Goal: Find specific page/section: Find specific page/section

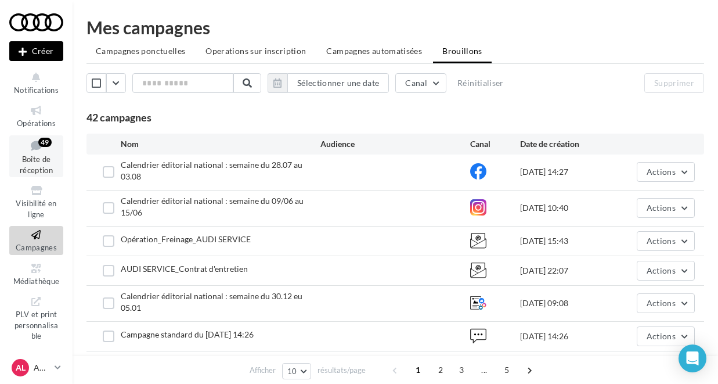
click at [44, 154] on link "Boîte de réception 49" at bounding box center [36, 156] width 54 height 42
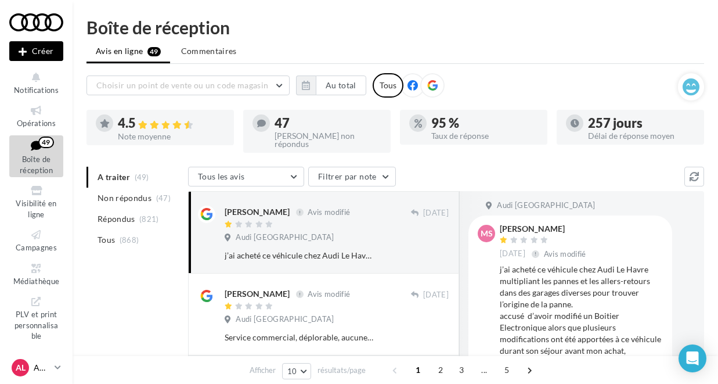
click at [41, 361] on div "AL AUDI LE HAVRE audi-leha-ver" at bounding box center [31, 367] width 38 height 17
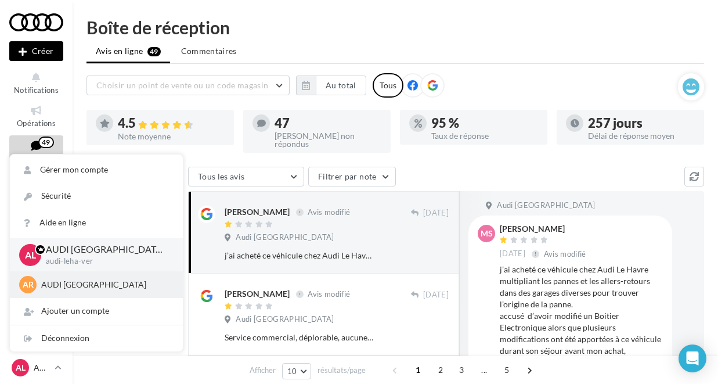
click at [53, 286] on p "AUDI [GEOGRAPHIC_DATA]" at bounding box center [105, 285] width 128 height 12
